Goal: Answer question/provide support: Share knowledge or assist other users

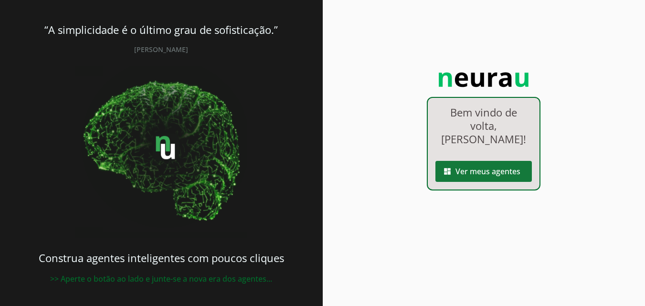
click at [482, 174] on span at bounding box center [483, 171] width 96 height 23
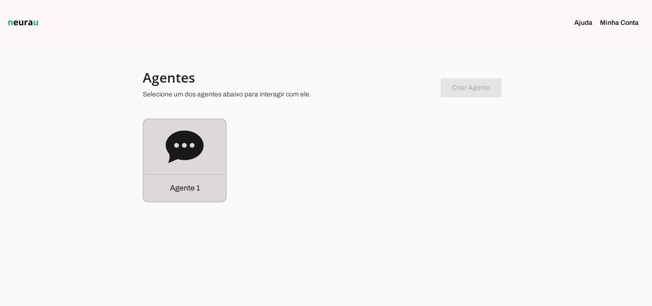
click at [189, 186] on p "Agente 1" at bounding box center [185, 187] width 30 height 11
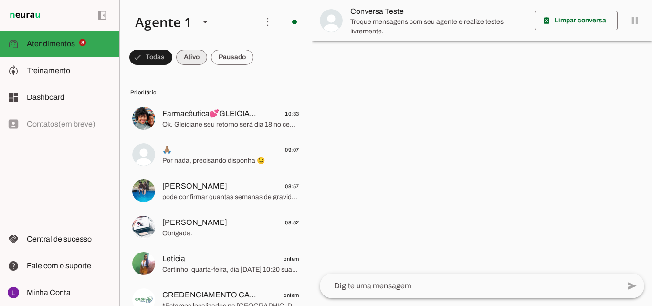
click at [193, 60] on span at bounding box center [191, 57] width 31 height 23
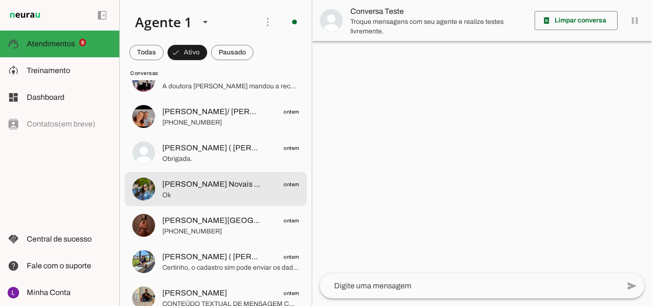
scroll to position [859, 0]
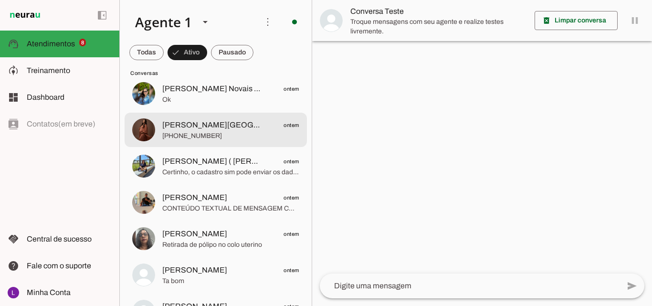
click at [229, 132] on span "[PHONE_NUMBER]" at bounding box center [230, 136] width 137 height 10
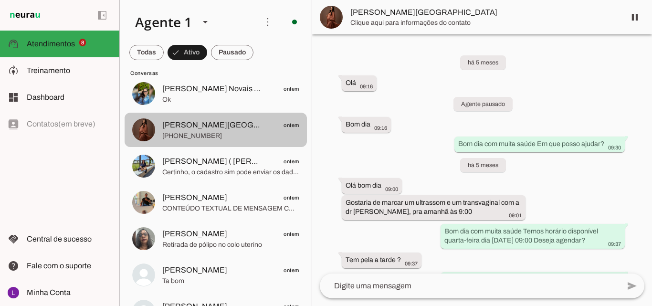
scroll to position [4052, 0]
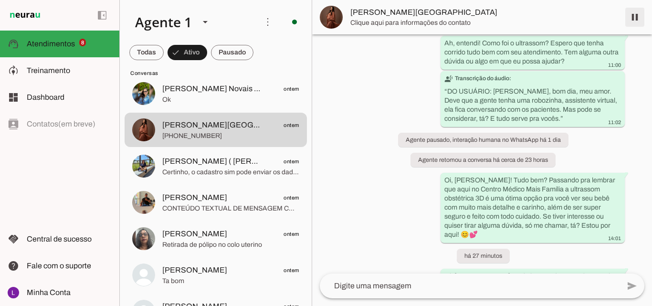
click at [637, 17] on span at bounding box center [634, 17] width 23 height 23
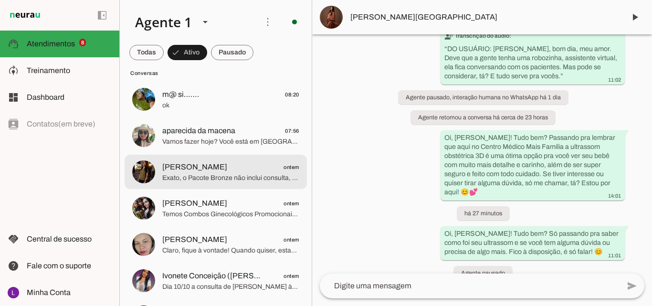
scroll to position [477, 0]
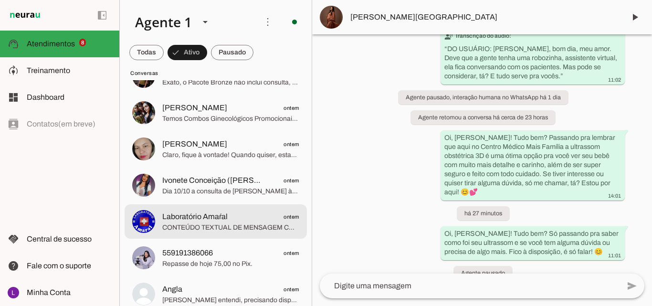
click at [255, 215] on span "Laboratório Amaŕal ontem" at bounding box center [230, 217] width 137 height 12
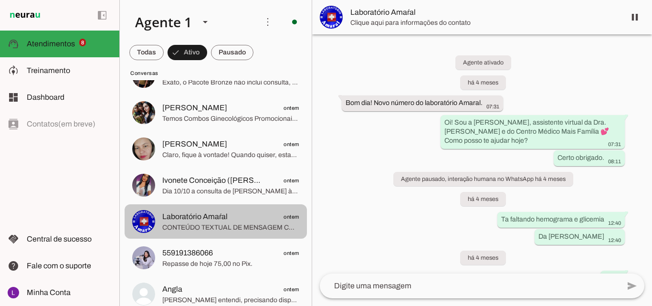
scroll to position [16755, 0]
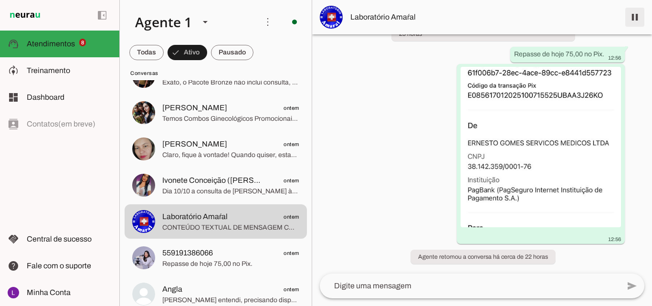
click at [635, 18] on span at bounding box center [634, 17] width 23 height 23
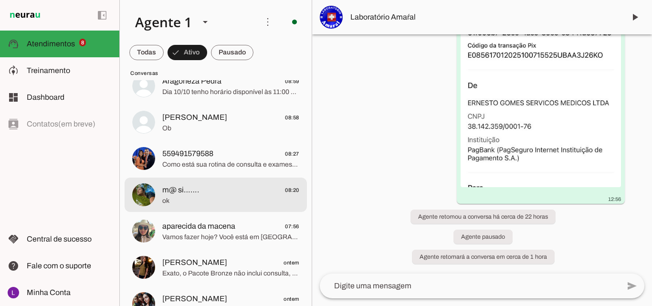
scroll to position [95, 0]
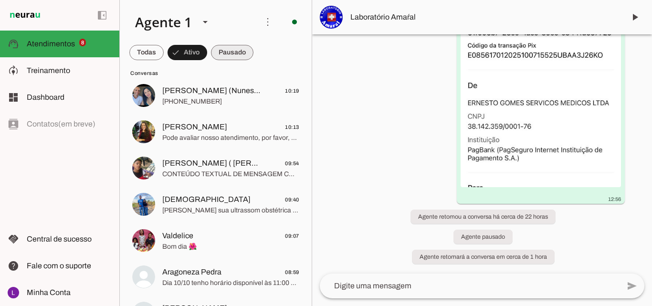
click at [235, 52] on span at bounding box center [232, 52] width 42 height 23
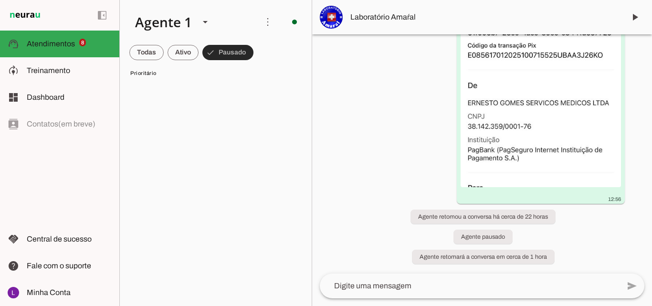
scroll to position [750, 0]
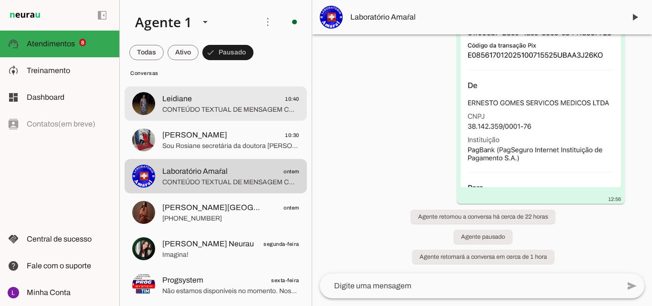
click at [263, 105] on span "CONTEÚDO TEXTUAL DE MENSAGEM COM IMAGEM (URL [URL][DOMAIN_NAME]) :" at bounding box center [230, 110] width 137 height 10
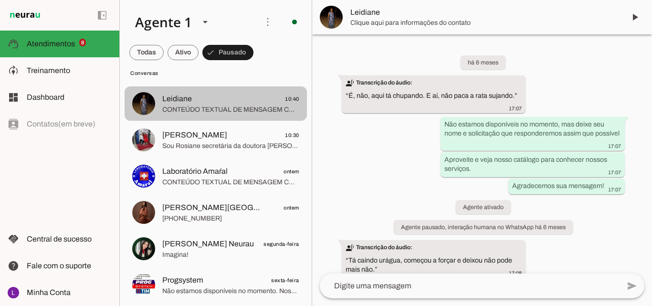
scroll to position [1698, 0]
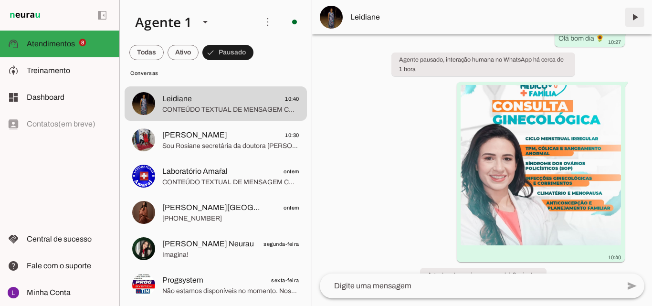
click at [632, 16] on span at bounding box center [634, 17] width 23 height 23
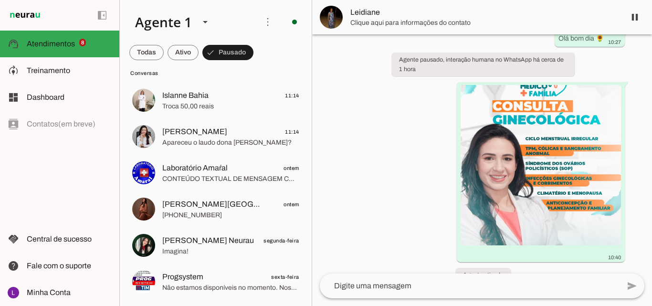
scroll to position [681, 0]
click at [148, 53] on span at bounding box center [146, 52] width 34 height 23
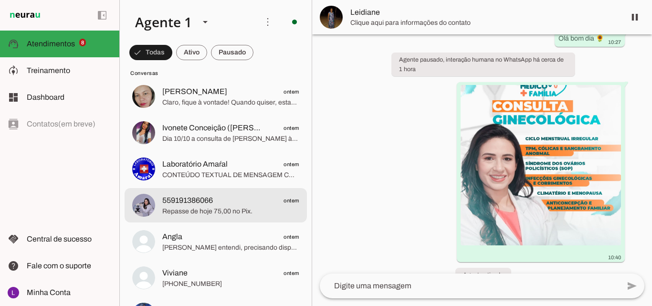
scroll to position [1206, 0]
